Goal: Find specific page/section: Find specific page/section

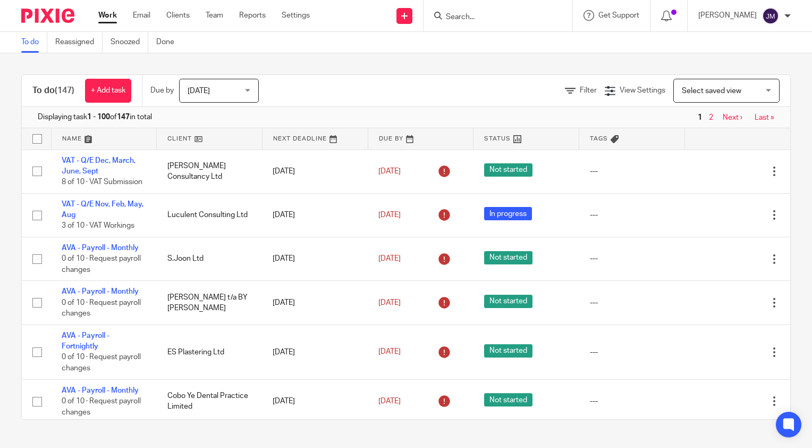
click at [480, 20] on input "Search" at bounding box center [493, 18] width 96 height 10
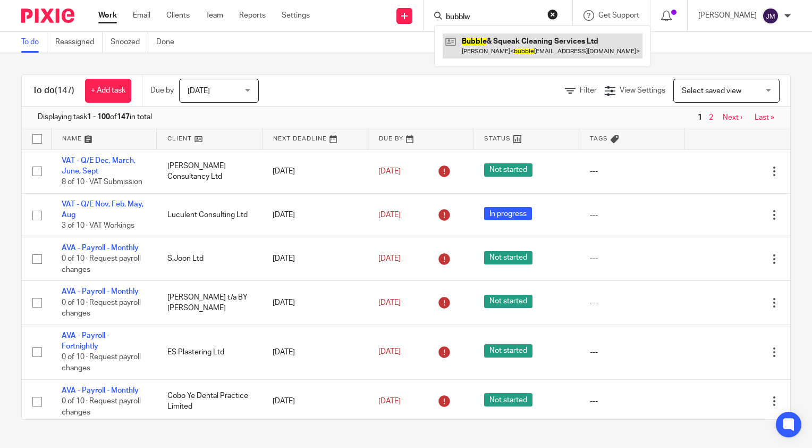
type input "bubblw"
click at [511, 39] on link at bounding box center [543, 45] width 200 height 24
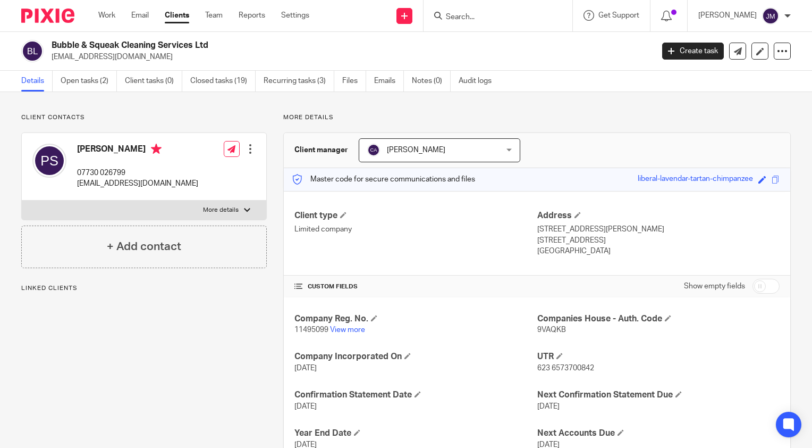
click at [546, 331] on span "9VAQKB" at bounding box center [551, 329] width 29 height 7
copy span "9VAQKB"
click at [525, 13] on input "Search" at bounding box center [493, 18] width 96 height 10
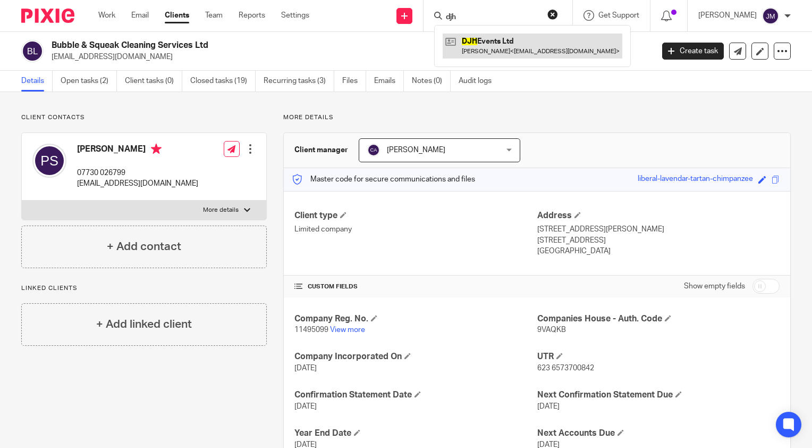
type input "djh"
click at [526, 41] on link at bounding box center [533, 45] width 180 height 24
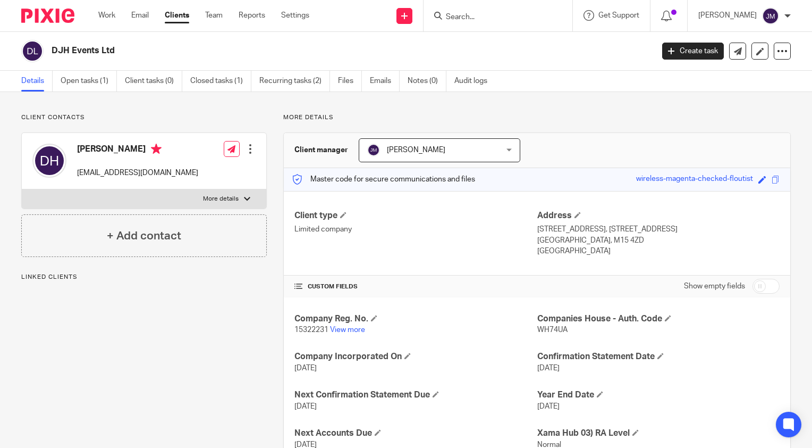
click at [549, 327] on span "WH74UA" at bounding box center [552, 329] width 30 height 7
copy span "WH74UA"
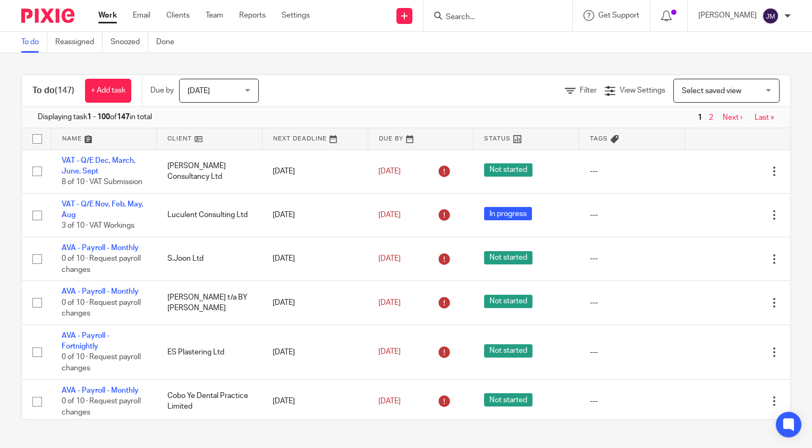
click at [494, 20] on input "Search" at bounding box center [493, 18] width 96 height 10
type input "dmc"
click button "submit" at bounding box center [0, 0] width 0 height 0
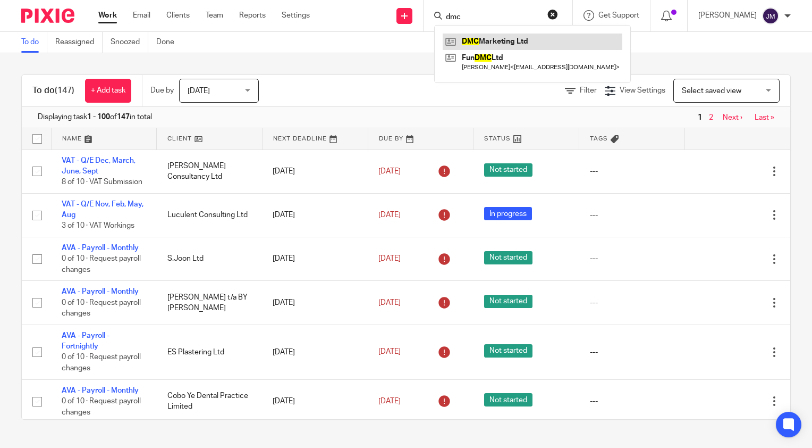
click at [503, 38] on link at bounding box center [533, 41] width 180 height 16
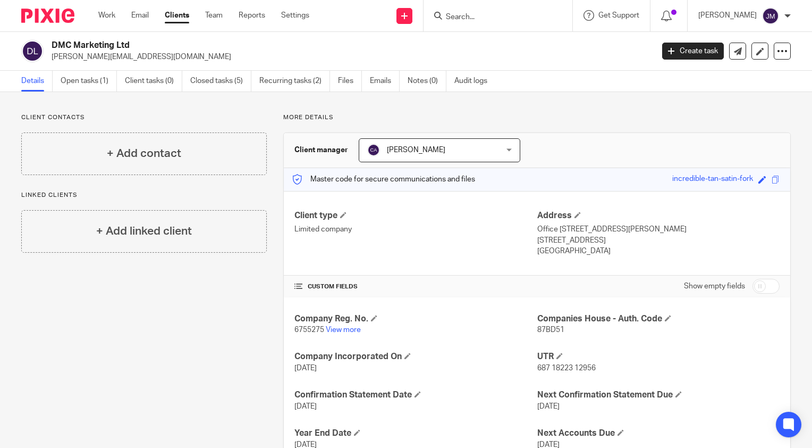
click at [547, 331] on span "87BD51" at bounding box center [550, 329] width 27 height 7
copy span "87BD51"
